Goal: Obtain resource: Download file/media

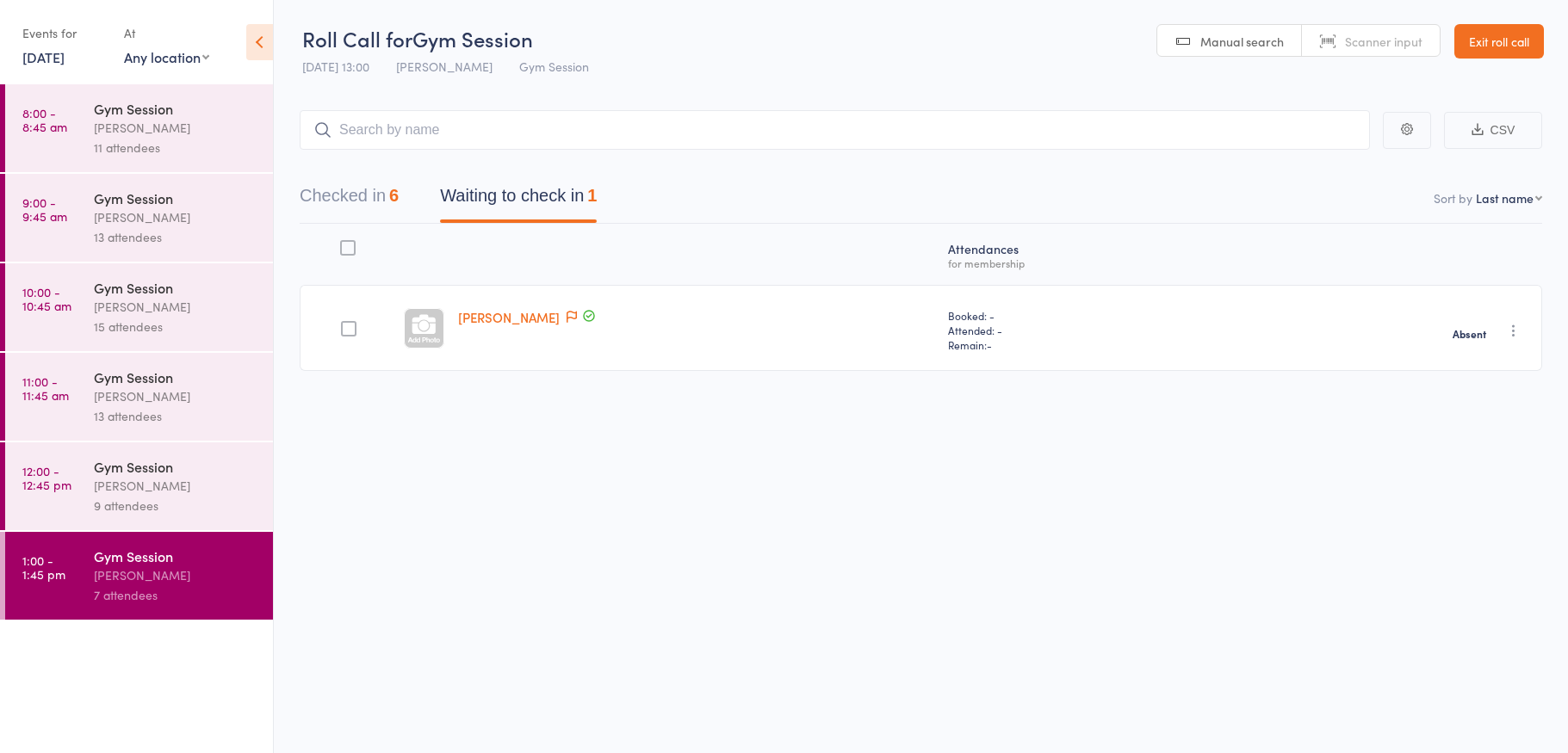
drag, startPoint x: 0, startPoint y: 0, endPoint x: 1532, endPoint y: 34, distance: 1532.4
click at [1532, 34] on link "Exit roll call" at bounding box center [1499, 41] width 89 height 34
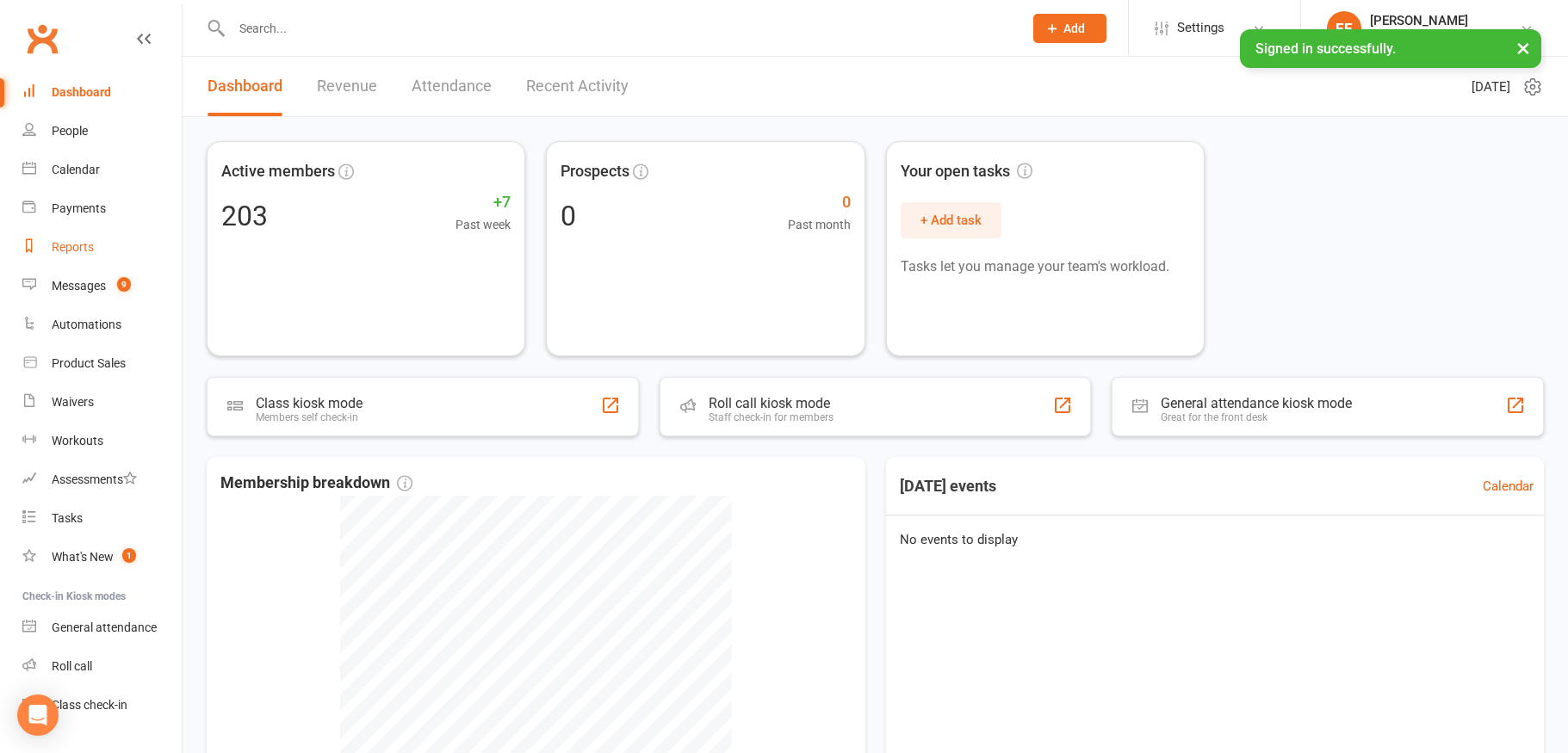
click at [78, 246] on div "Reports" at bounding box center [73, 247] width 42 height 14
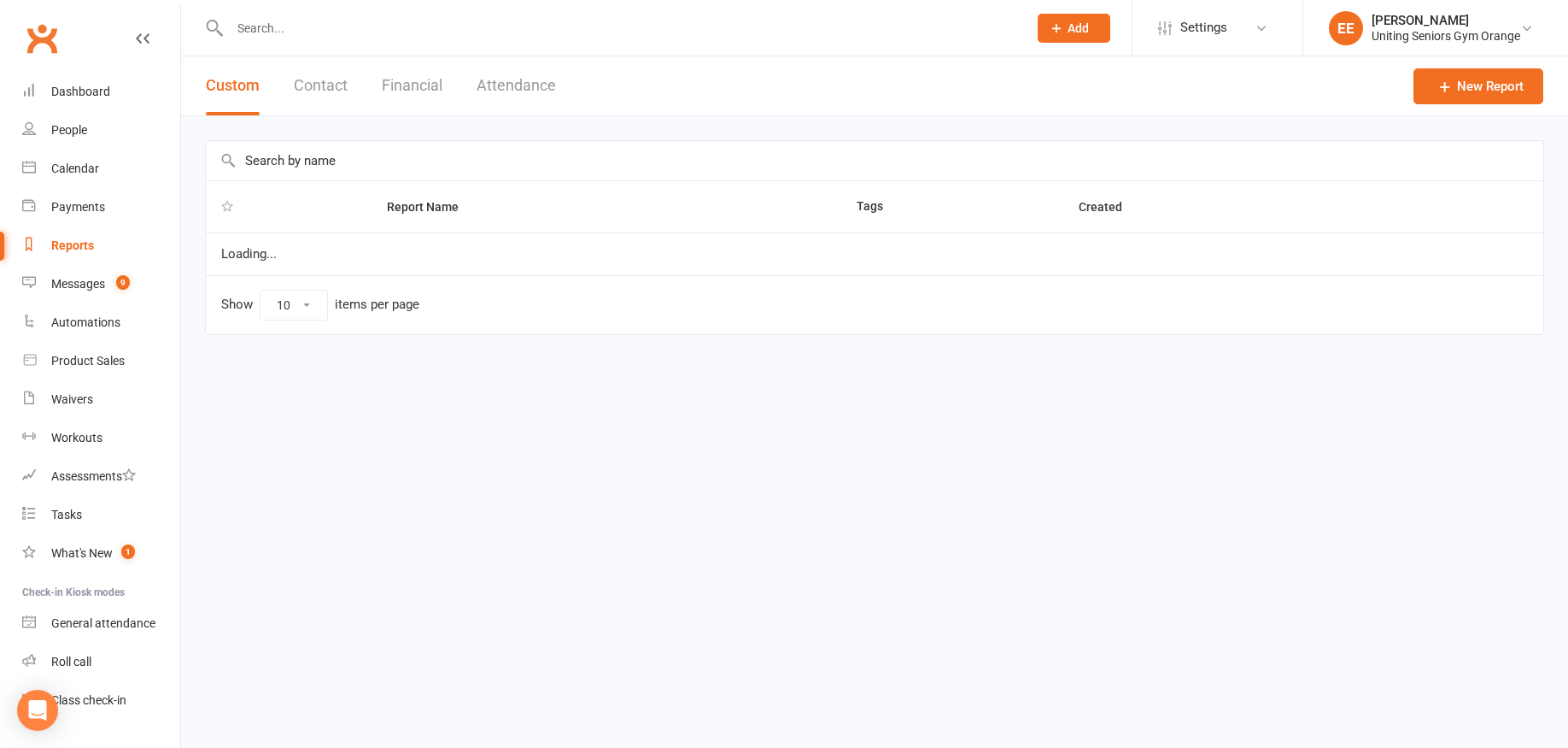
select select "100"
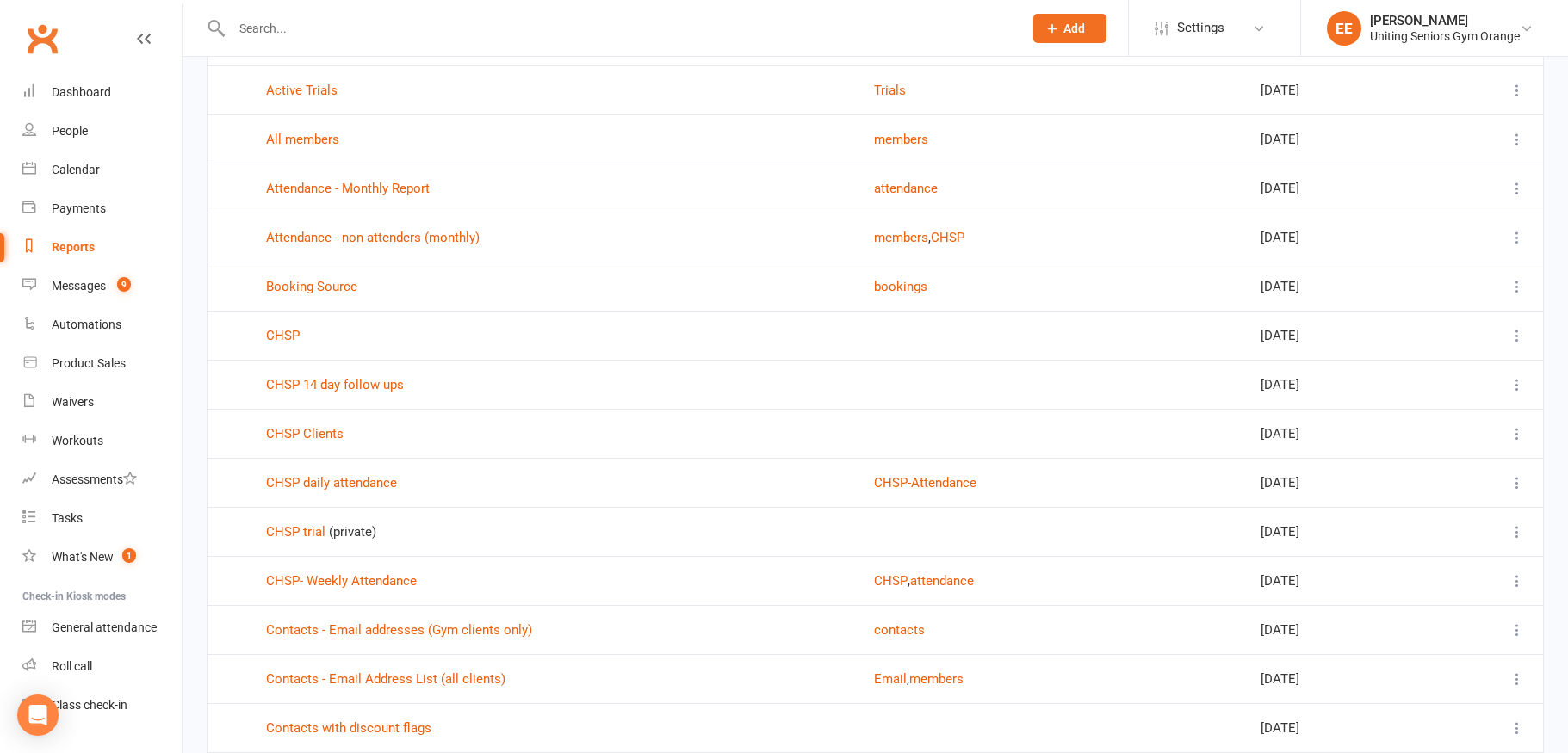
scroll to position [172, 0]
click at [340, 476] on link "CHSP daily attendance" at bounding box center [331, 480] width 131 height 16
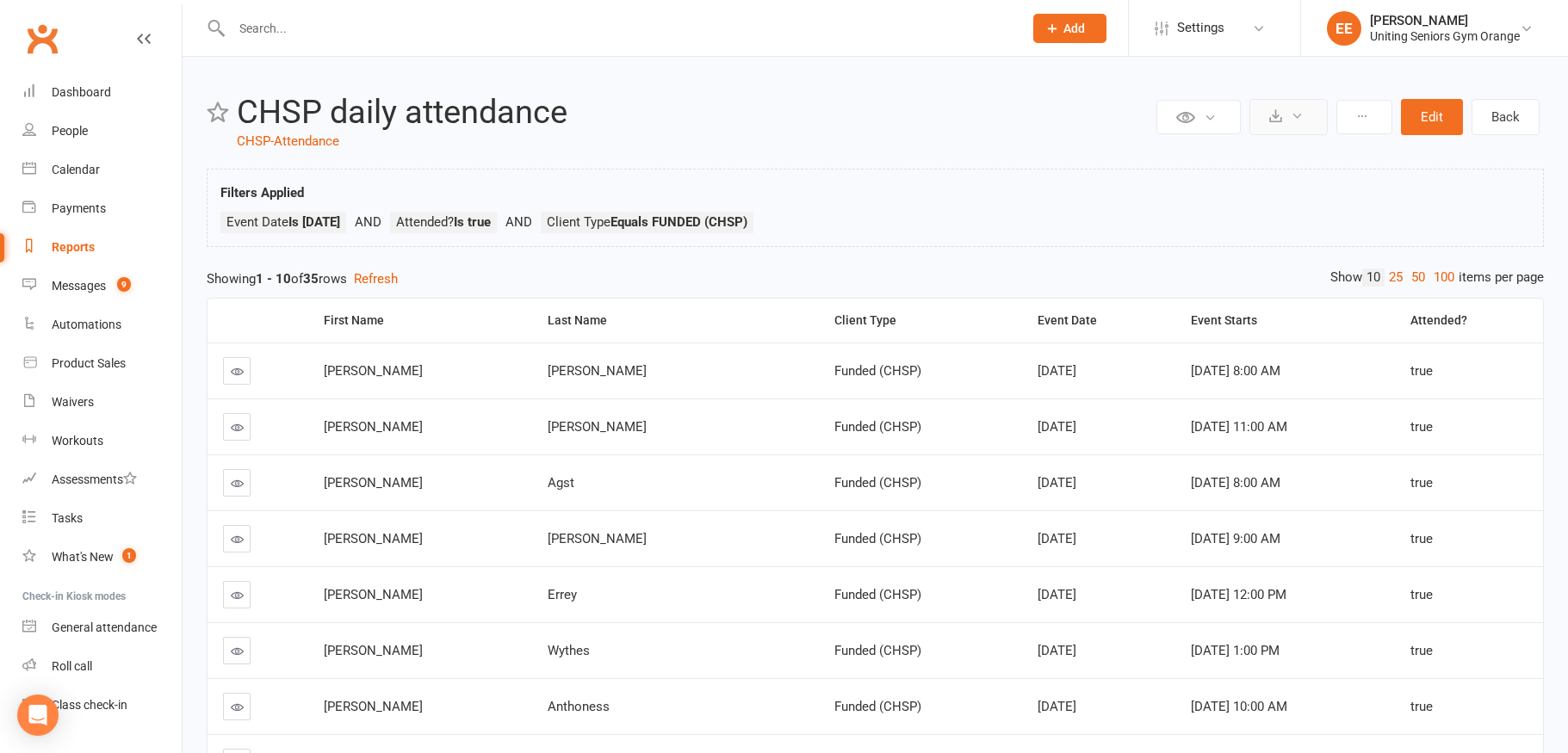
click at [1284, 115] on button at bounding box center [1288, 116] width 79 height 36
click at [1228, 164] on link "Export to CSV" at bounding box center [1236, 158] width 181 height 34
